Goal: Transaction & Acquisition: Obtain resource

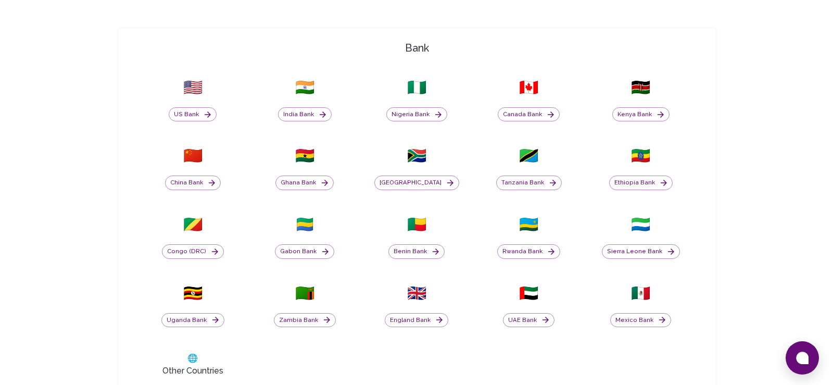
scroll to position [364, 0]
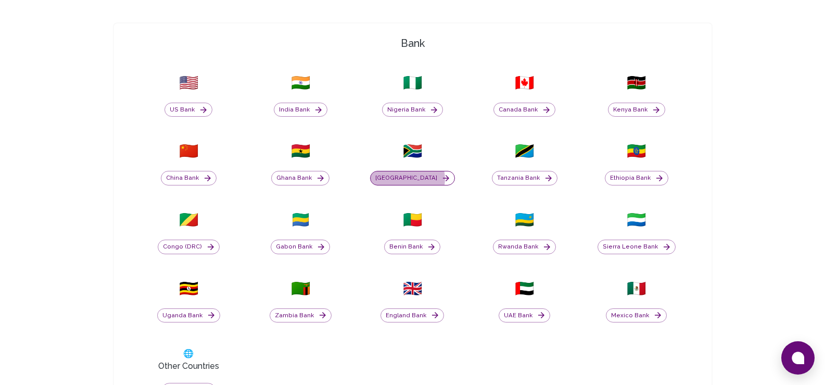
click at [422, 179] on button "[GEOGRAPHIC_DATA]" at bounding box center [412, 178] width 85 height 15
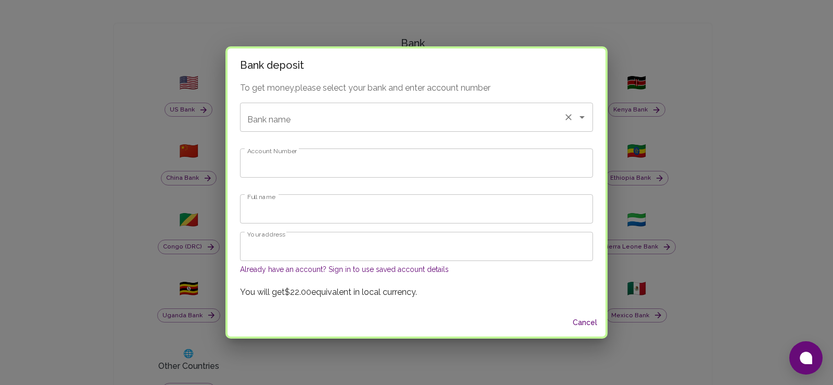
click at [576, 116] on icon "Open" at bounding box center [582, 117] width 12 height 12
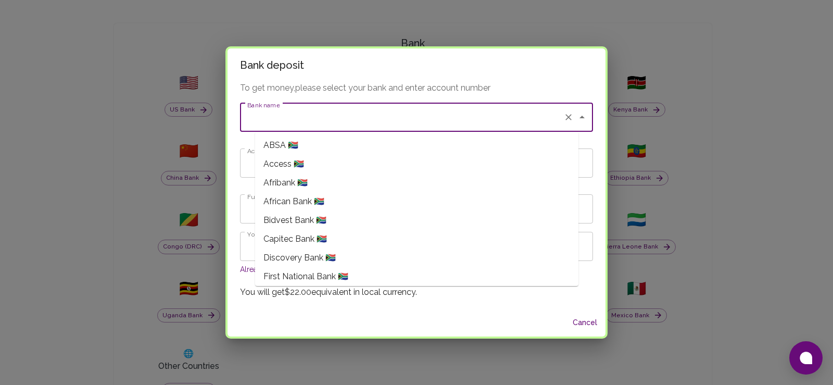
click at [429, 147] on li "ABSA 🇿🇦" at bounding box center [416, 145] width 323 height 19
type input "ABSA"
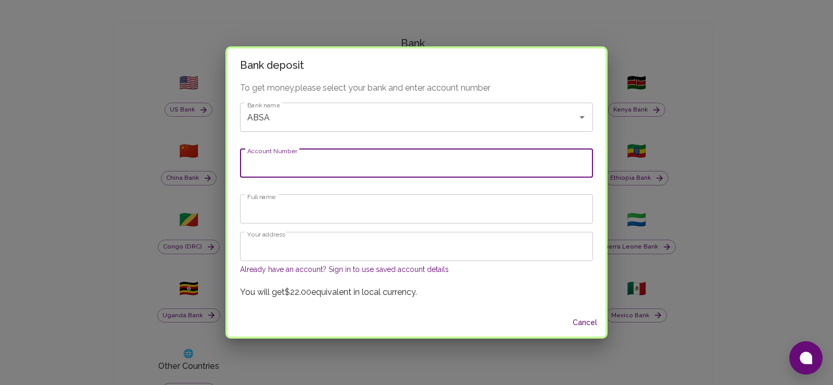
click at [410, 174] on input "Account Number" at bounding box center [416, 162] width 353 height 29
type input "4110713272"
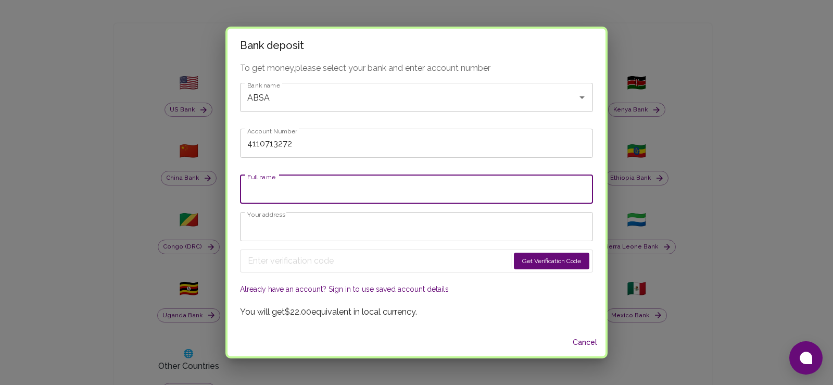
click at [343, 193] on input "Full name" at bounding box center [416, 188] width 353 height 29
type input "Mpho Mishack Fantisi"
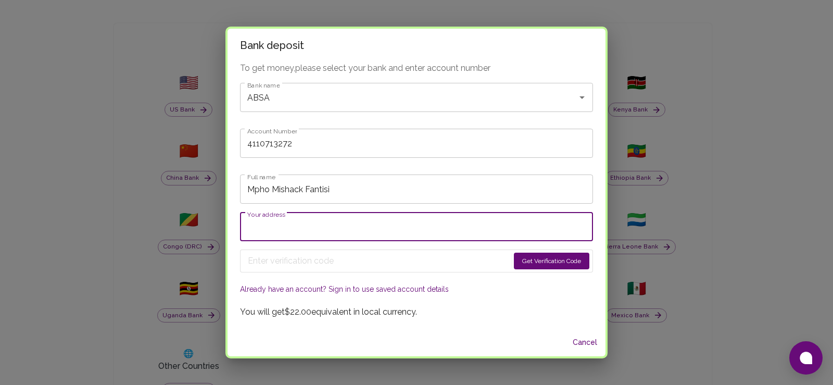
click at [418, 235] on input "Your address" at bounding box center [416, 226] width 353 height 29
type input "8"
type input "4"
type input "2"
type input "[STREET_ADDRESS]"
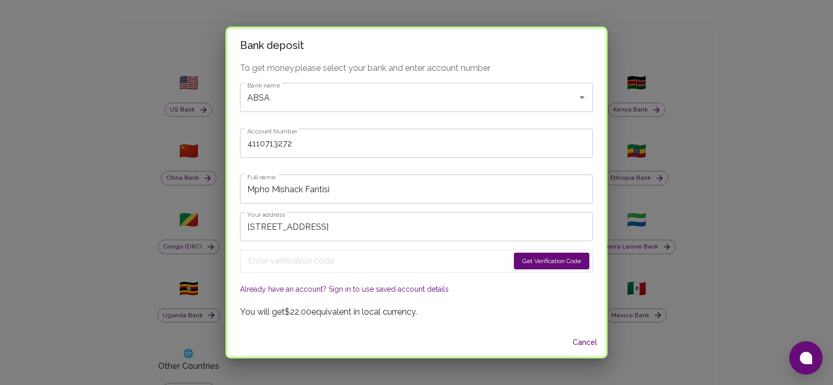
click at [532, 259] on button "Get Verification Code" at bounding box center [551, 260] width 75 height 17
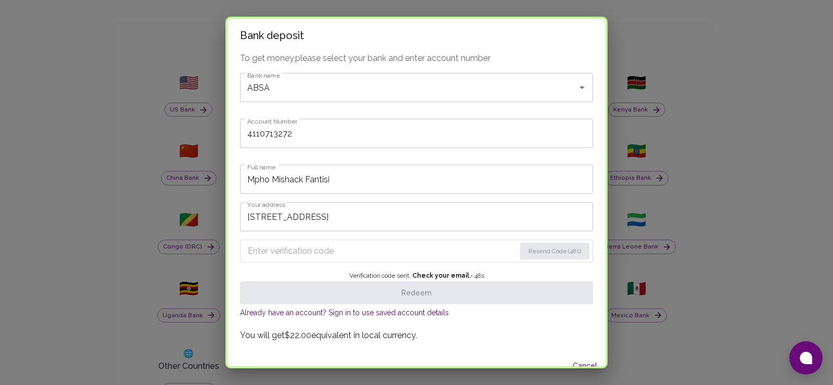
click at [449, 247] on input "Enter verification code" at bounding box center [382, 251] width 268 height 17
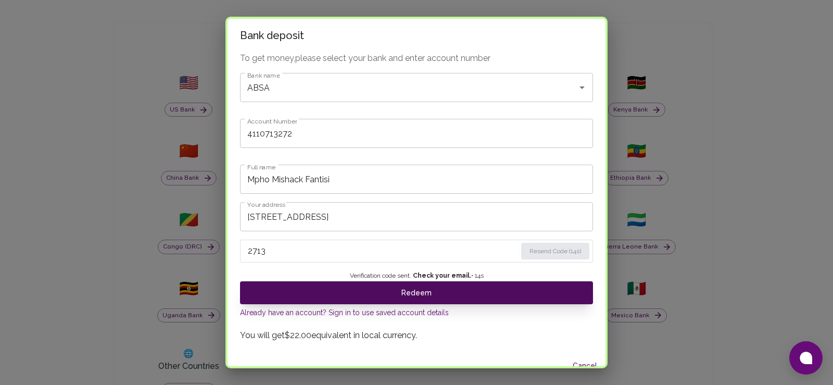
type input "2713"
click at [413, 295] on button "Redeem" at bounding box center [416, 292] width 353 height 23
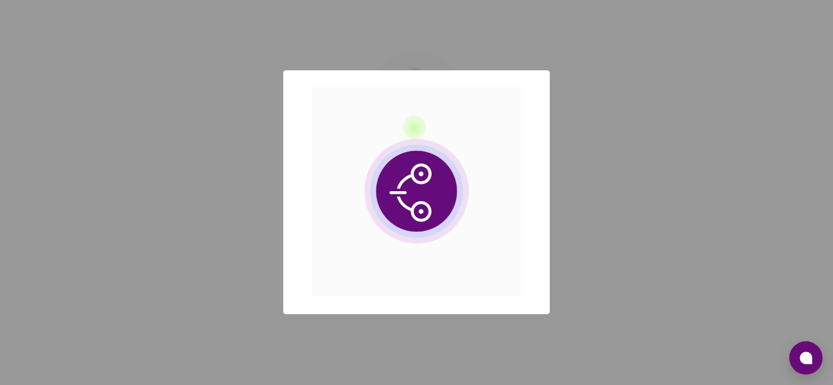
scroll to position [0, 0]
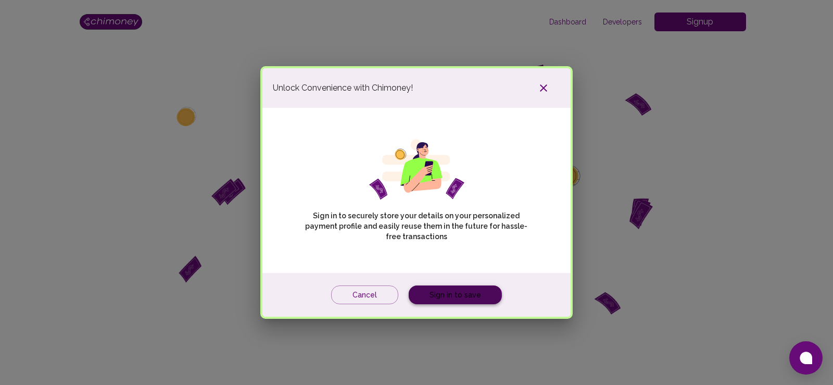
click at [436, 295] on link "Sign in to save" at bounding box center [455, 294] width 93 height 19
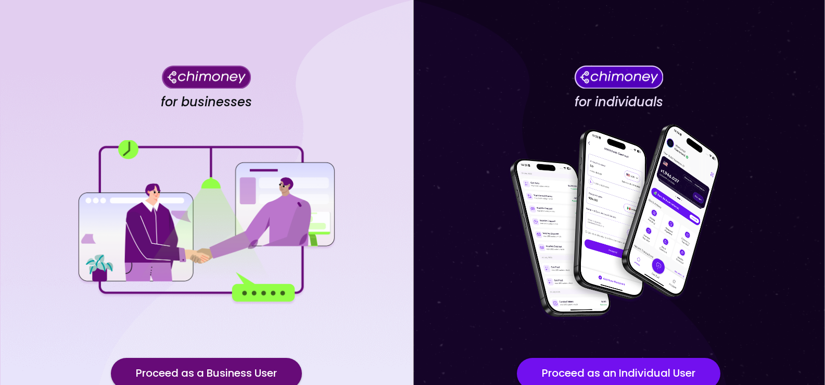
scroll to position [86, 0]
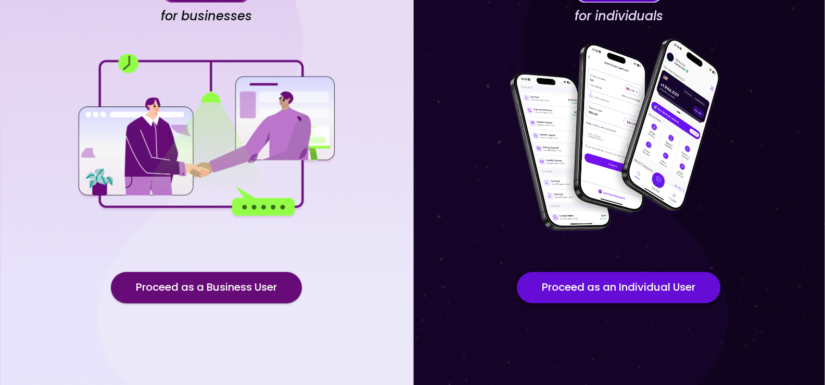
click at [596, 285] on button "Proceed as an Individual User" at bounding box center [619, 287] width 204 height 31
